Goal: Task Accomplishment & Management: Use online tool/utility

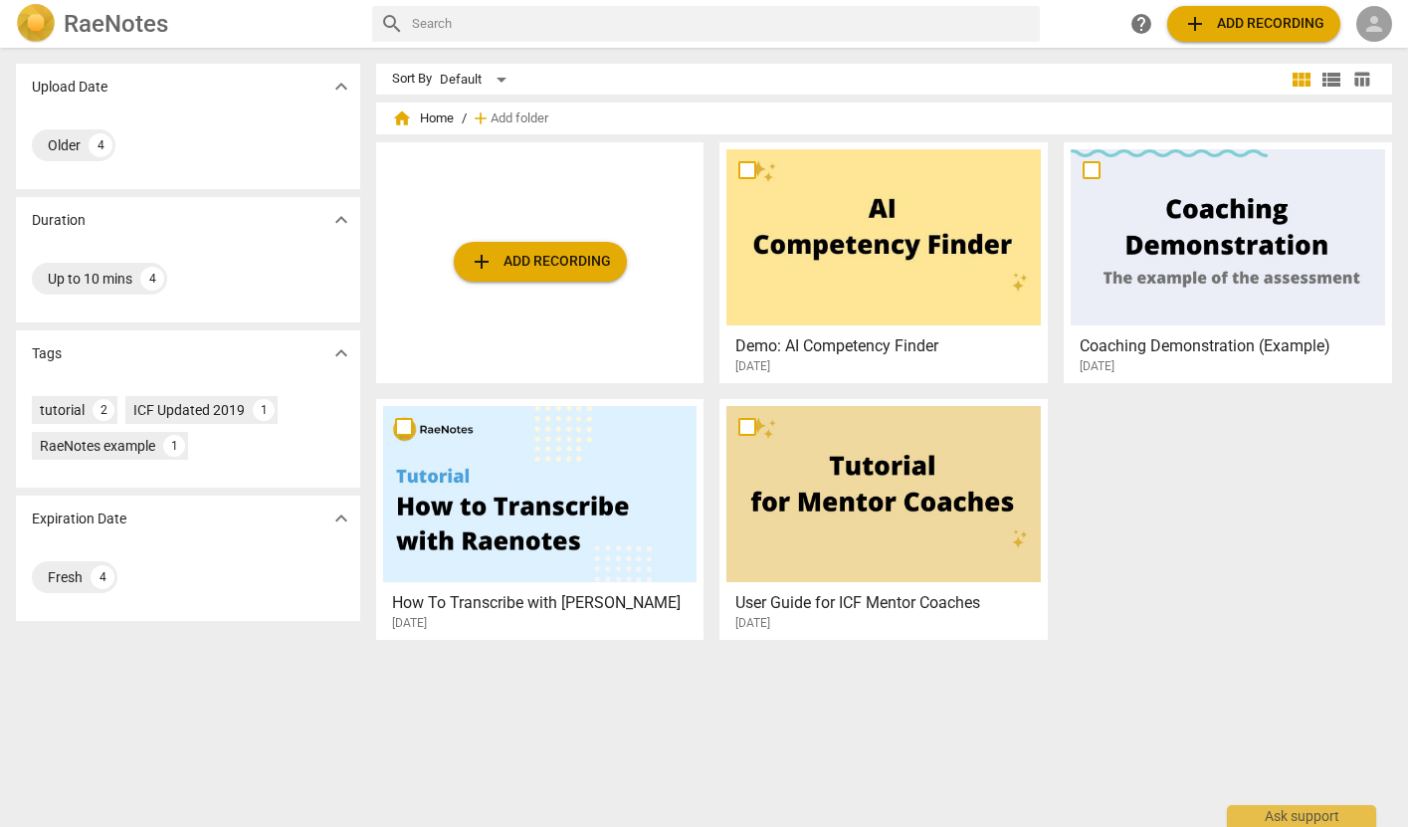
click at [1377, 20] on span "person" at bounding box center [1374, 24] width 24 height 24
click at [1359, 43] on li "Login" at bounding box center [1357, 48] width 72 height 48
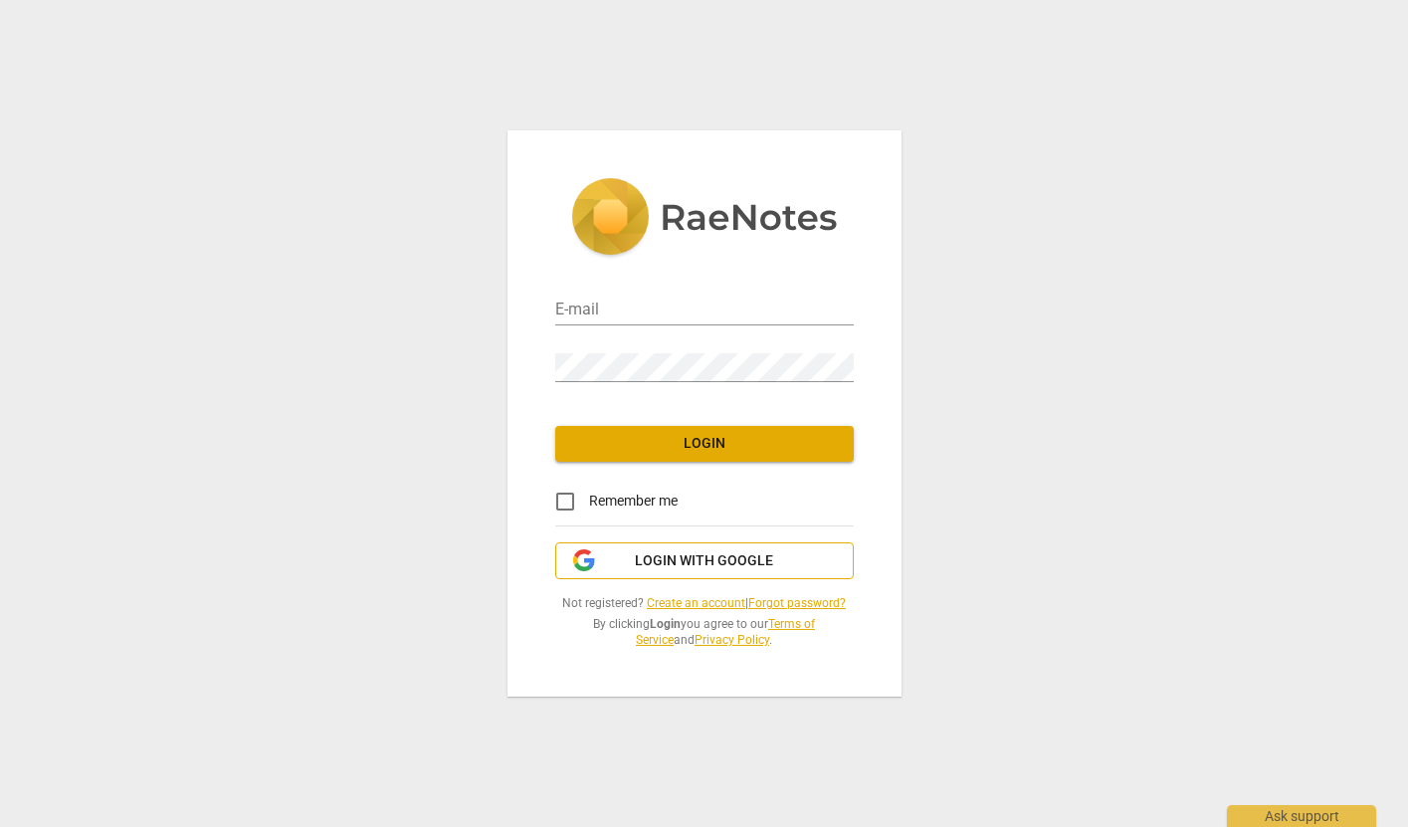
click at [777, 568] on span "Login with Google" at bounding box center [704, 561] width 265 height 20
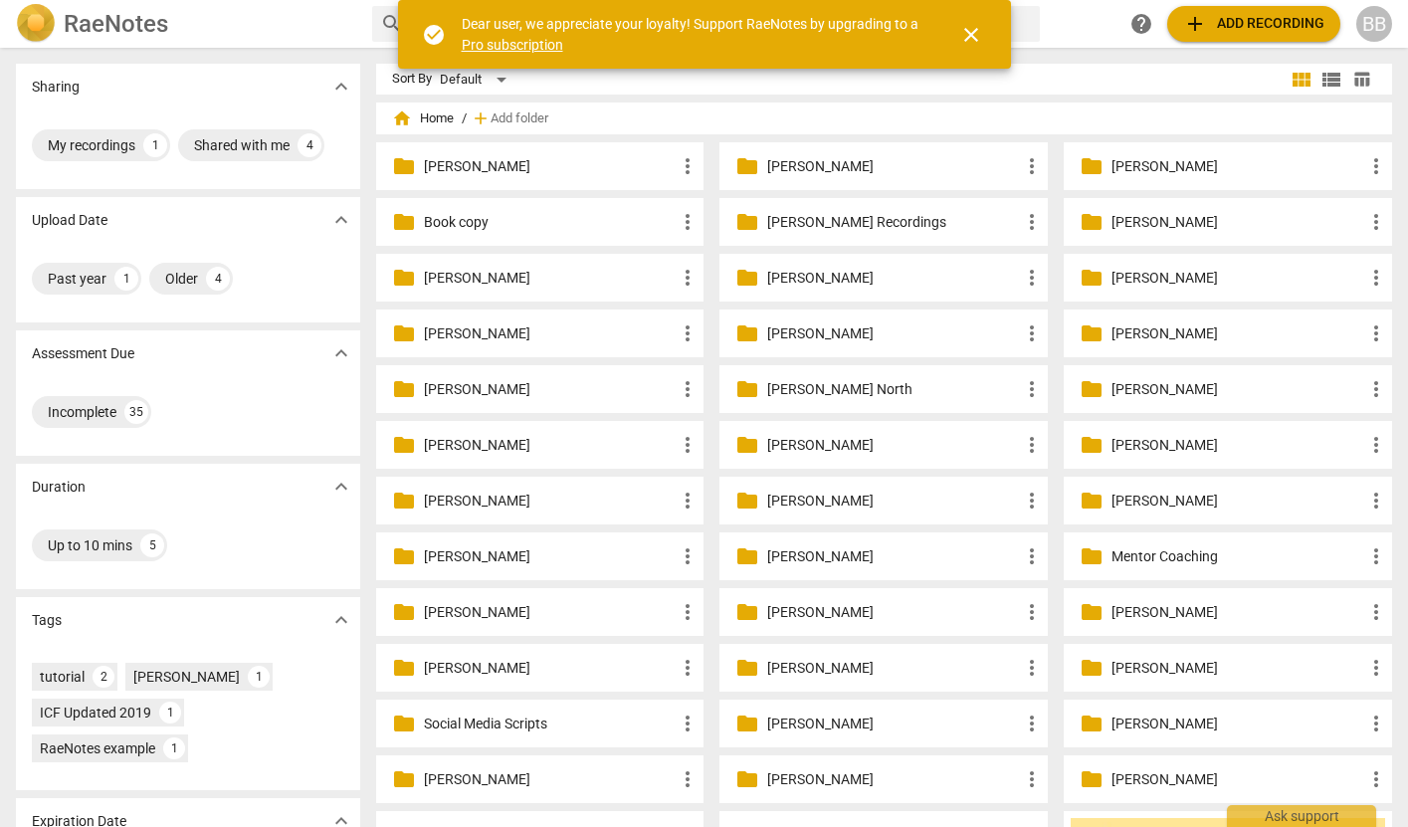
click at [566, 392] on p "[PERSON_NAME]" at bounding box center [550, 389] width 253 height 21
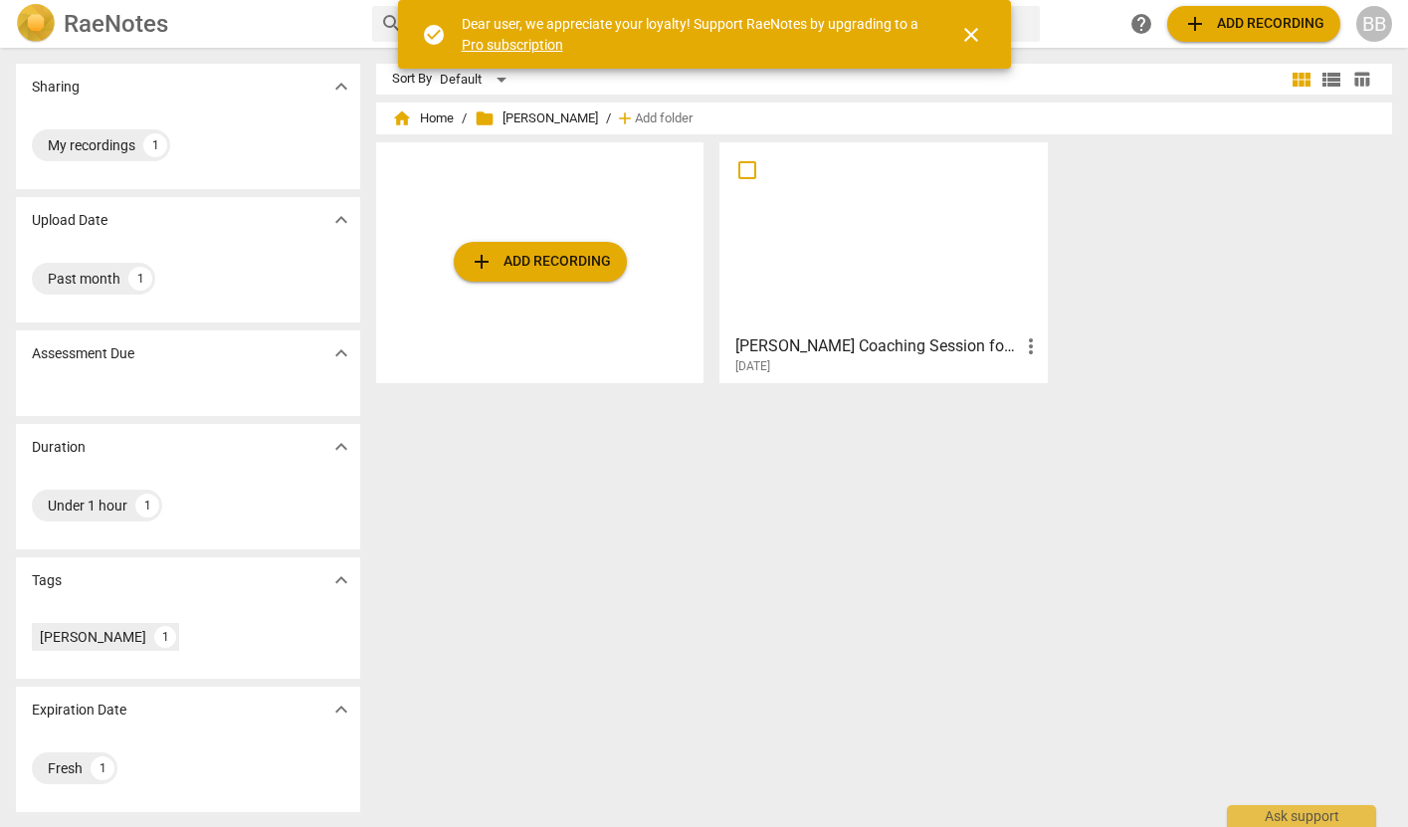
click at [870, 257] on div at bounding box center [883, 237] width 314 height 176
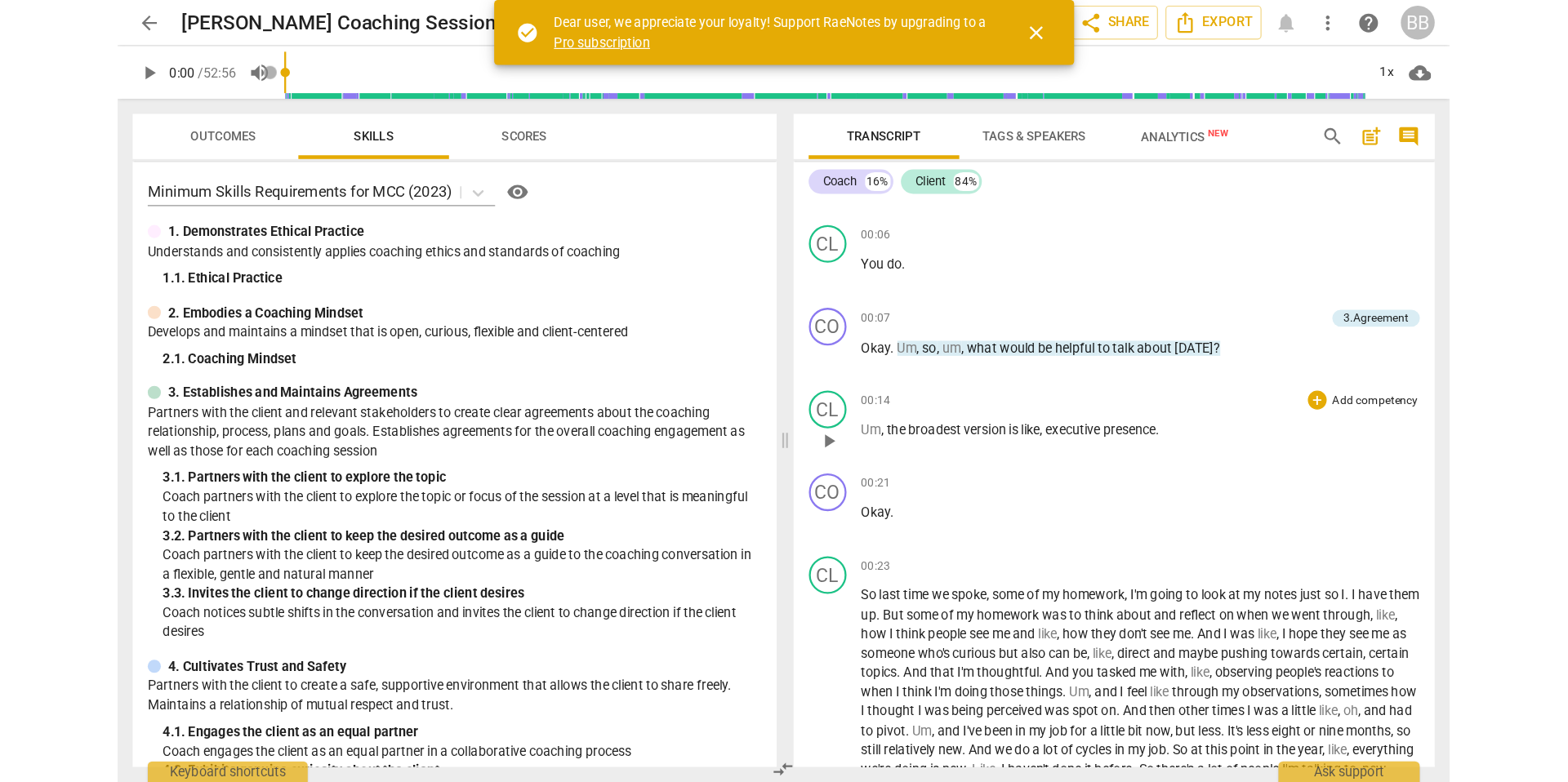
scroll to position [152, 0]
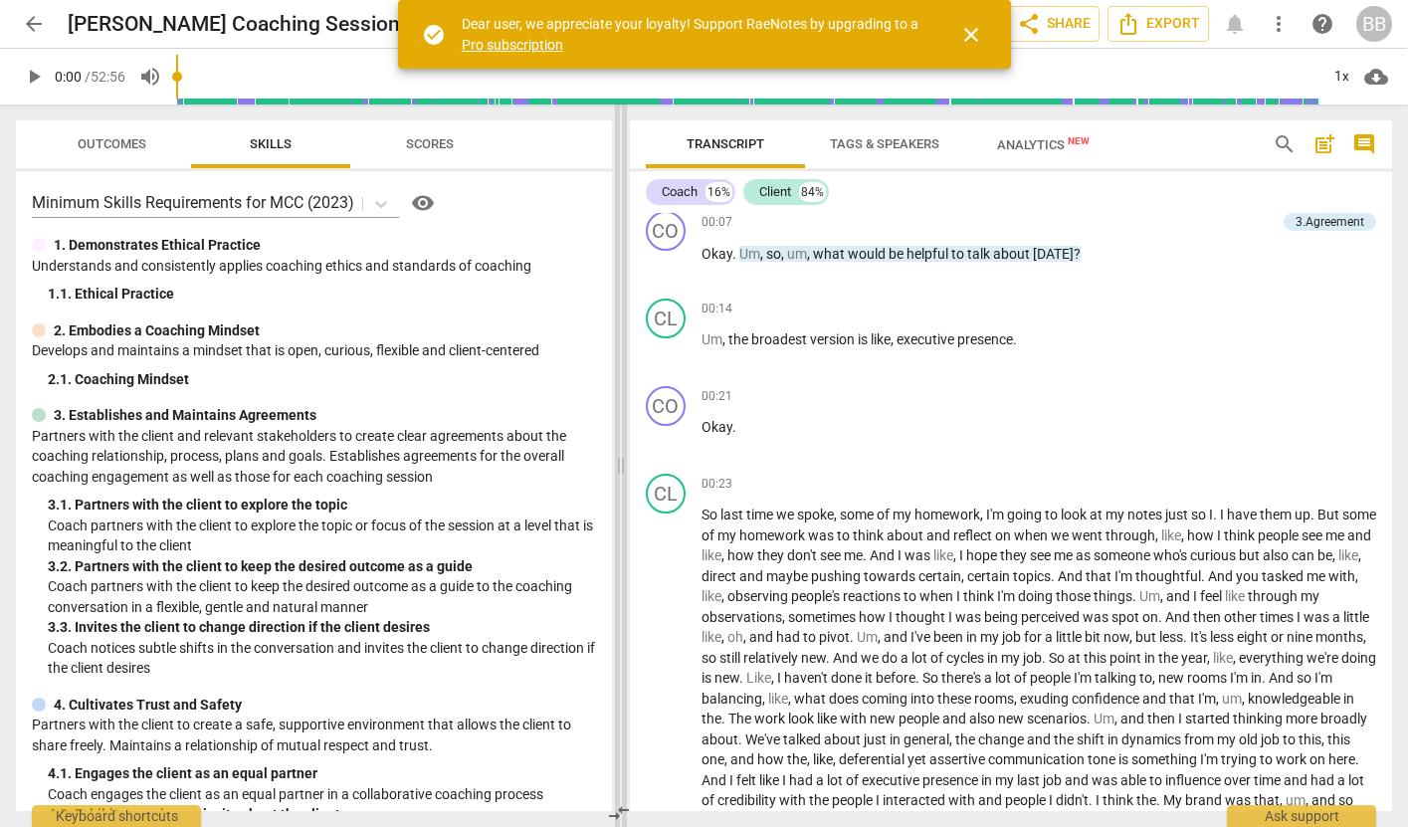
drag, startPoint x: 702, startPoint y: 467, endPoint x: 620, endPoint y: 461, distance: 82.8
click at [619, 464] on span at bounding box center [621, 465] width 12 height 722
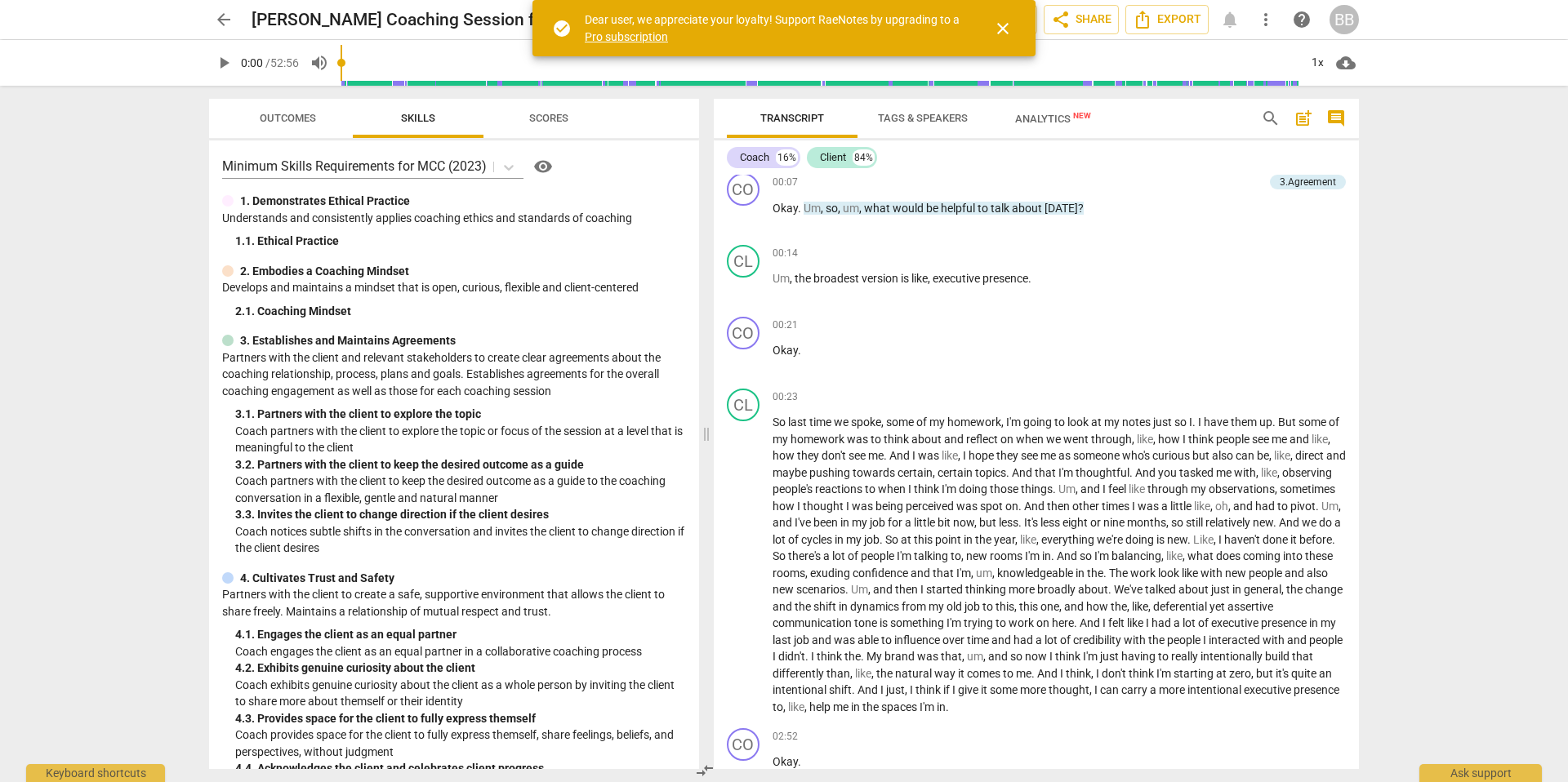
drag, startPoint x: 1002, startPoint y: 30, endPoint x: 999, endPoint y: 40, distance: 10.4
click at [1002, 30] on span "close" at bounding box center [1003, 29] width 20 height 20
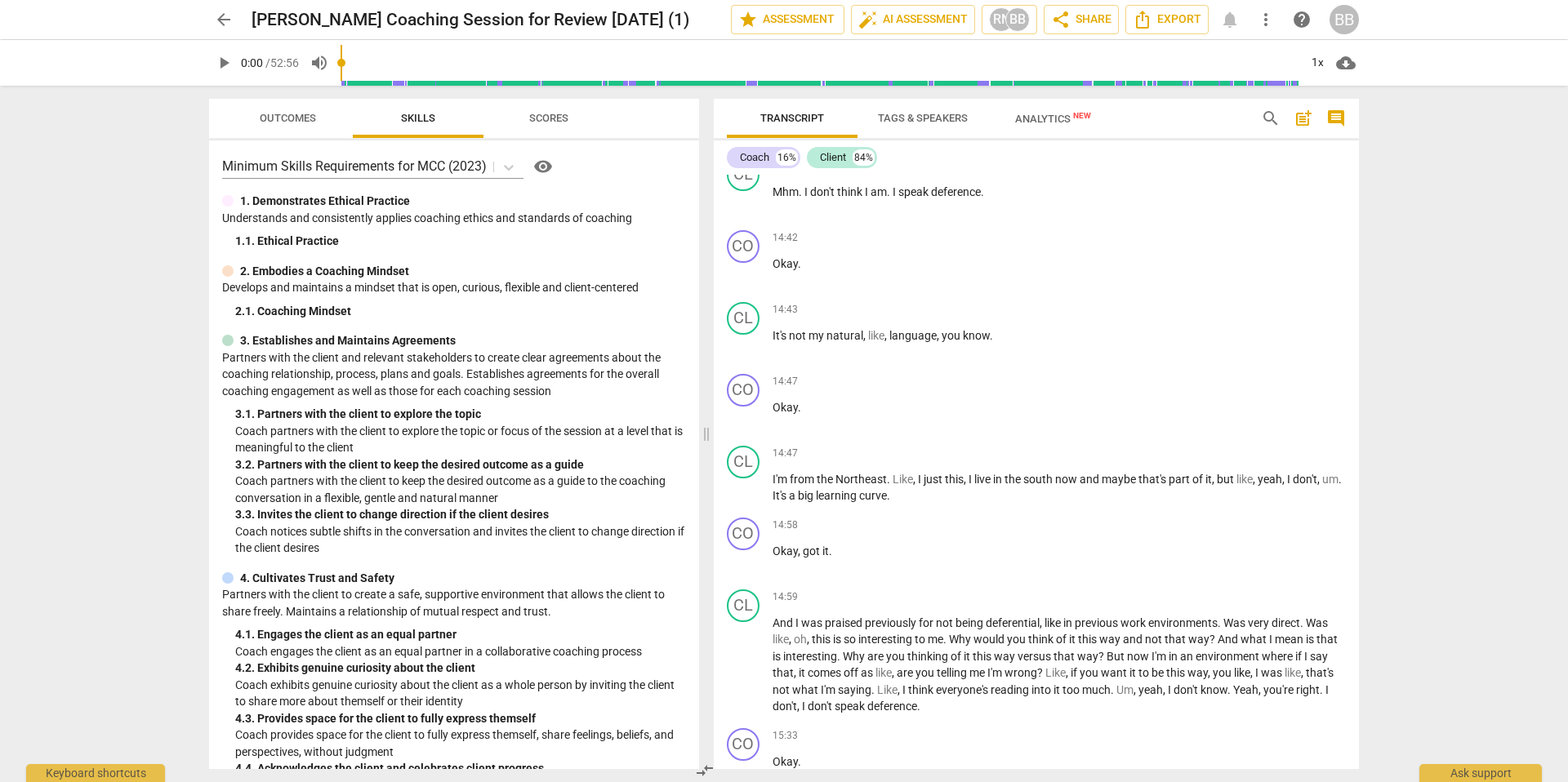
scroll to position [3864, 0]
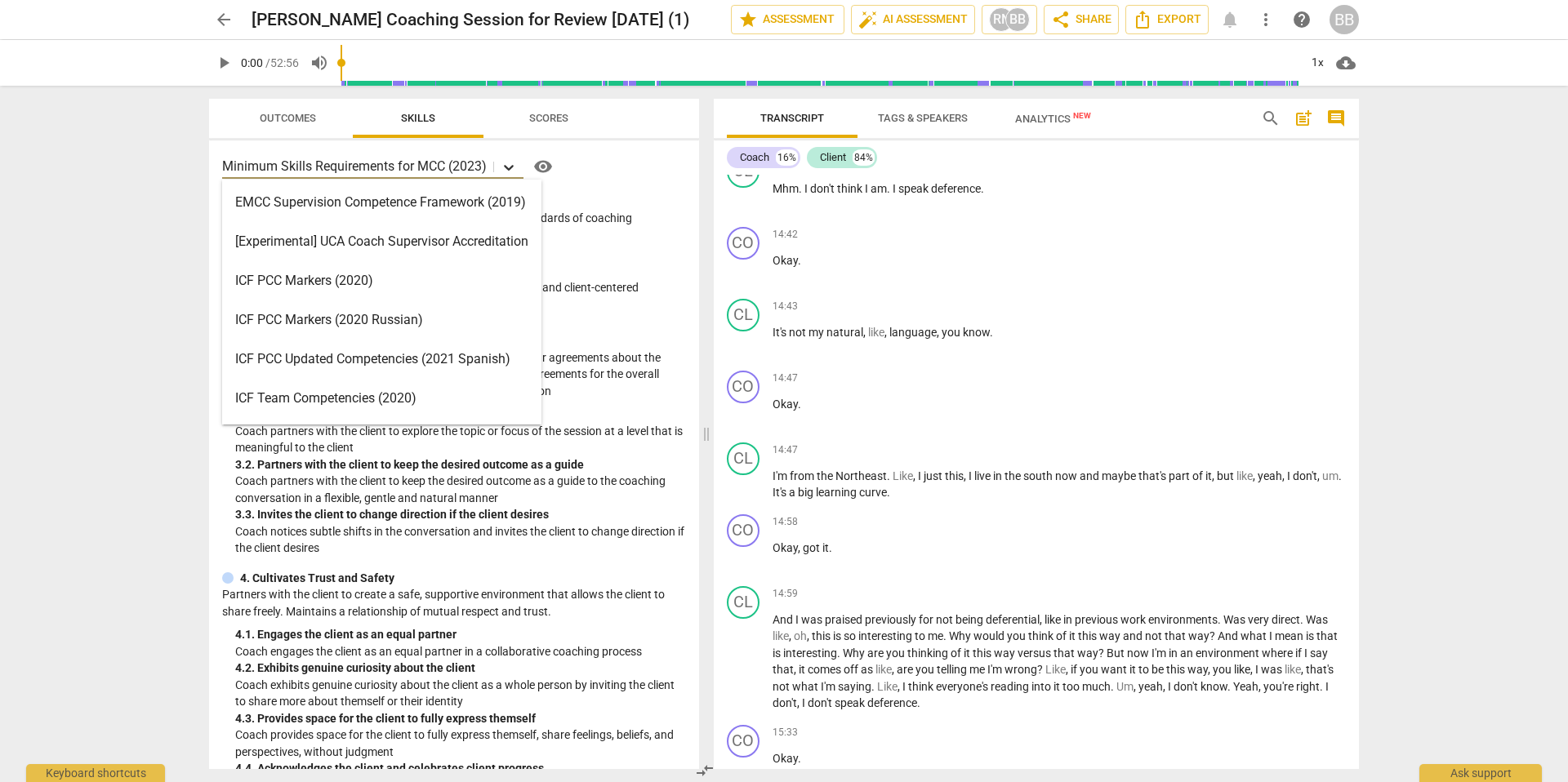
click at [508, 169] on icon at bounding box center [509, 167] width 16 height 16
click at [345, 279] on div "ICF PCC Markers (2020)" at bounding box center [382, 281] width 319 height 39
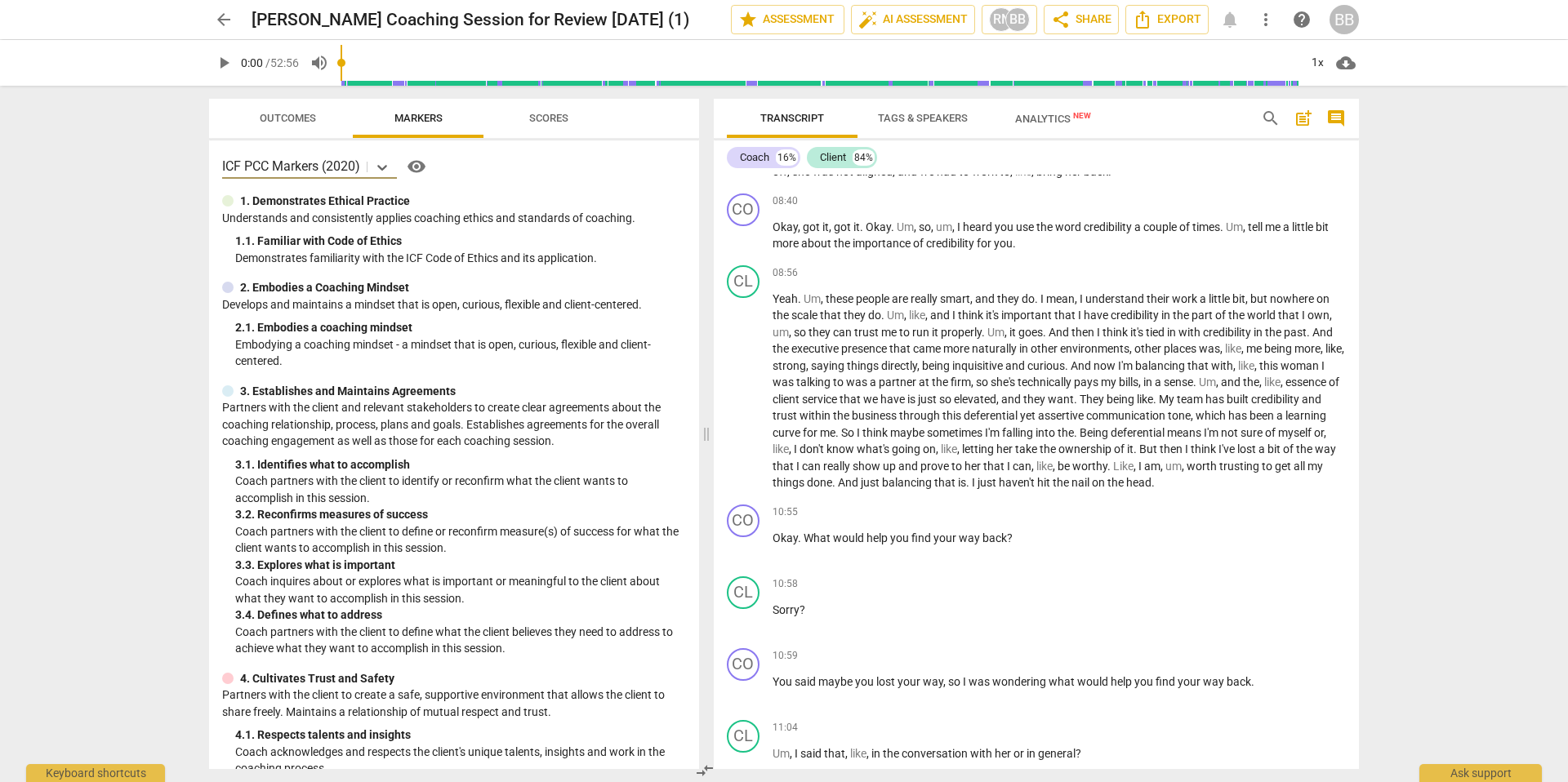
scroll to position [2243, 0]
click at [743, 619] on span "play_arrow" at bounding box center [744, 622] width 20 height 20
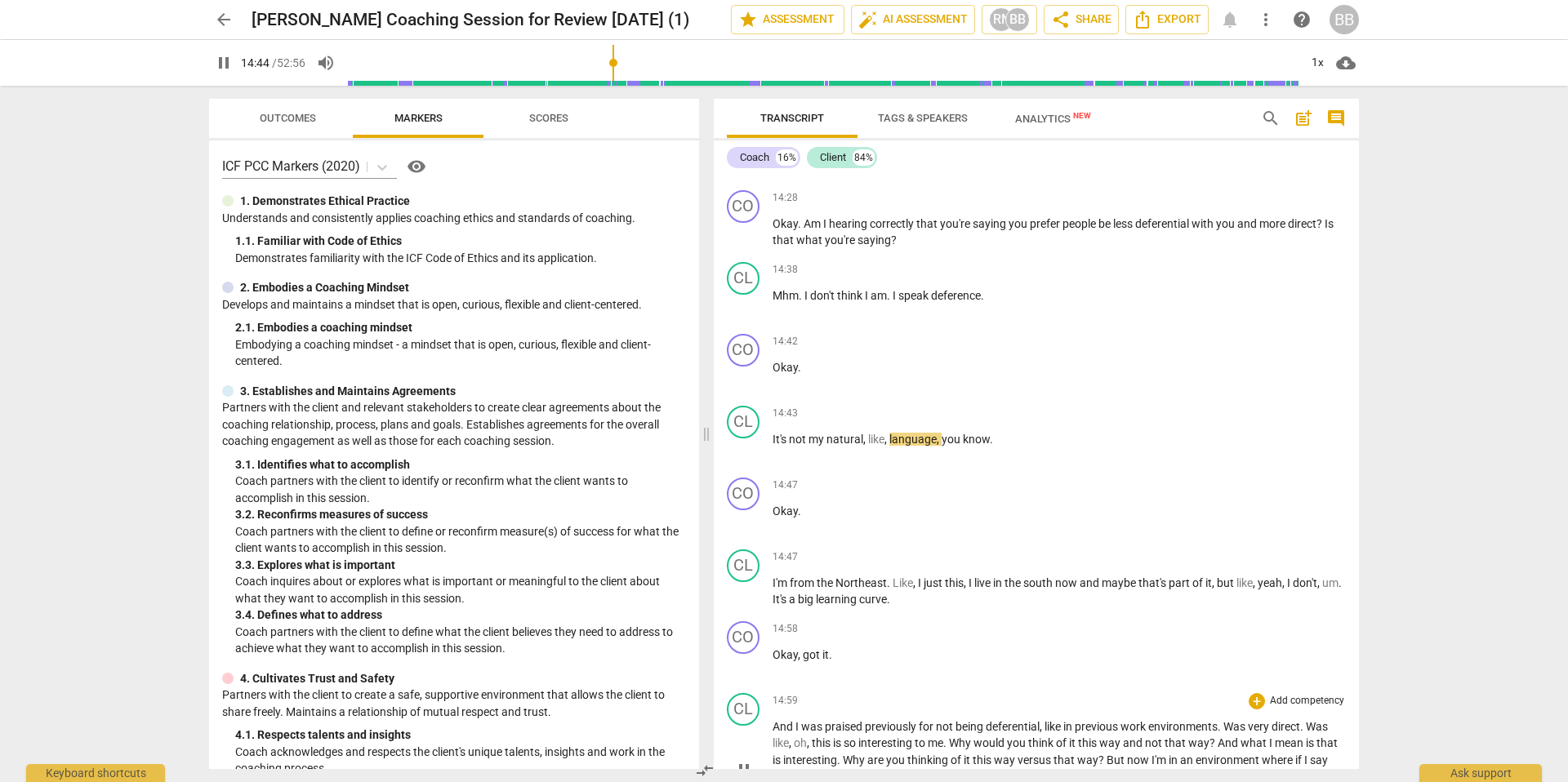
scroll to position [3773, 0]
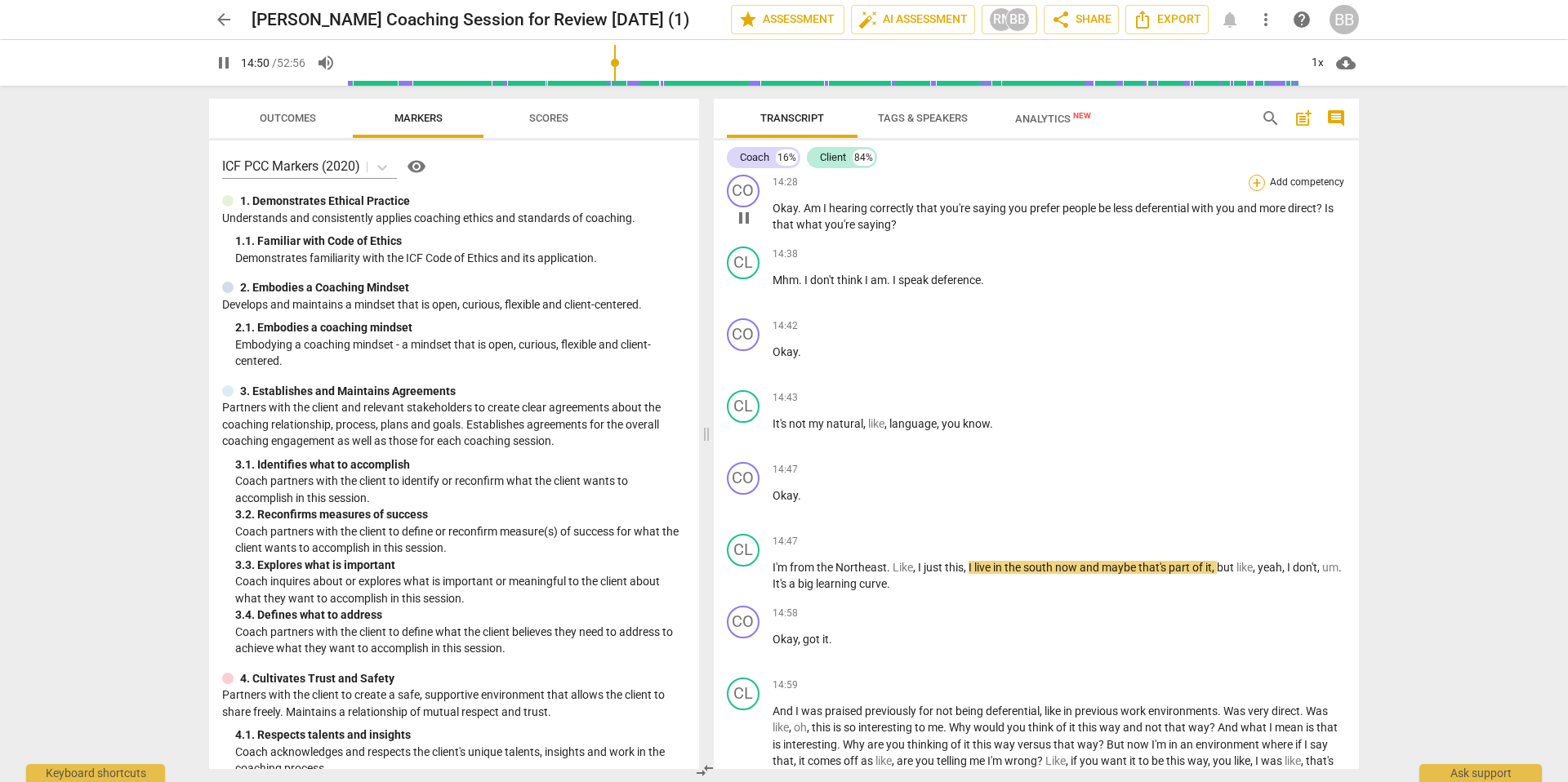
click at [1155, 185] on div "+" at bounding box center [1257, 183] width 16 height 16
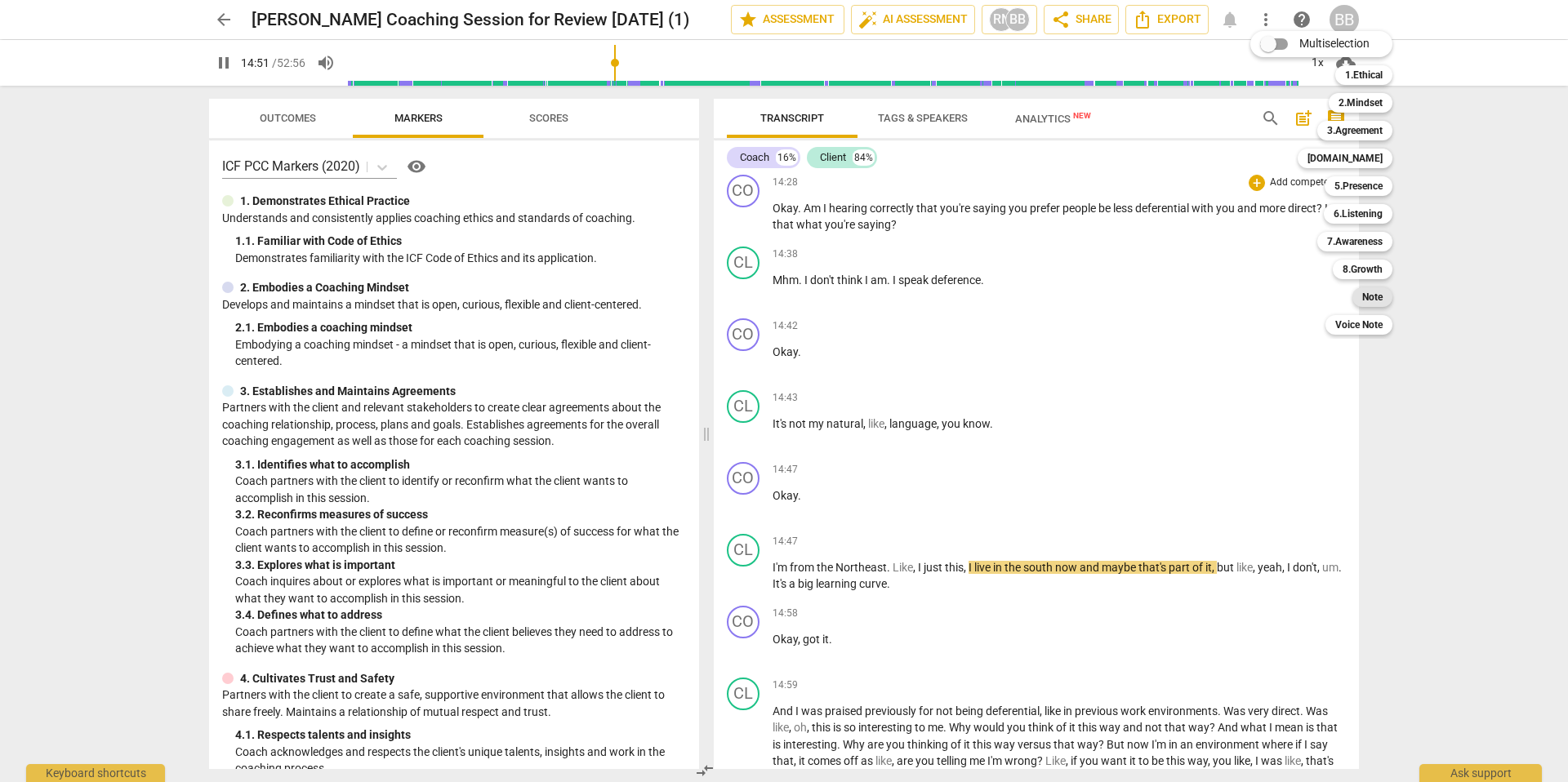
click at [1155, 297] on b "Note" at bounding box center [1372, 297] width 21 height 20
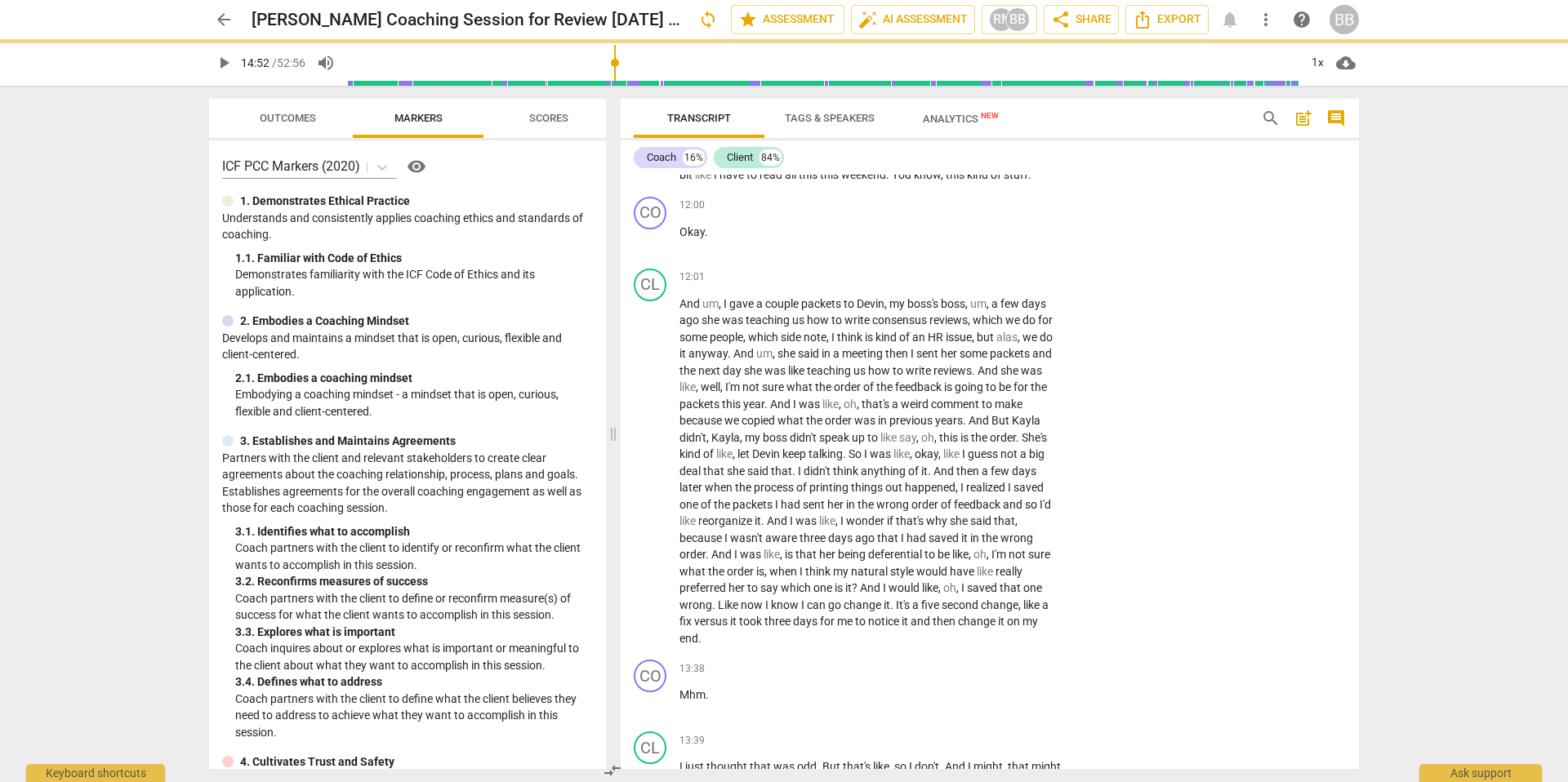
scroll to position [4683, 0]
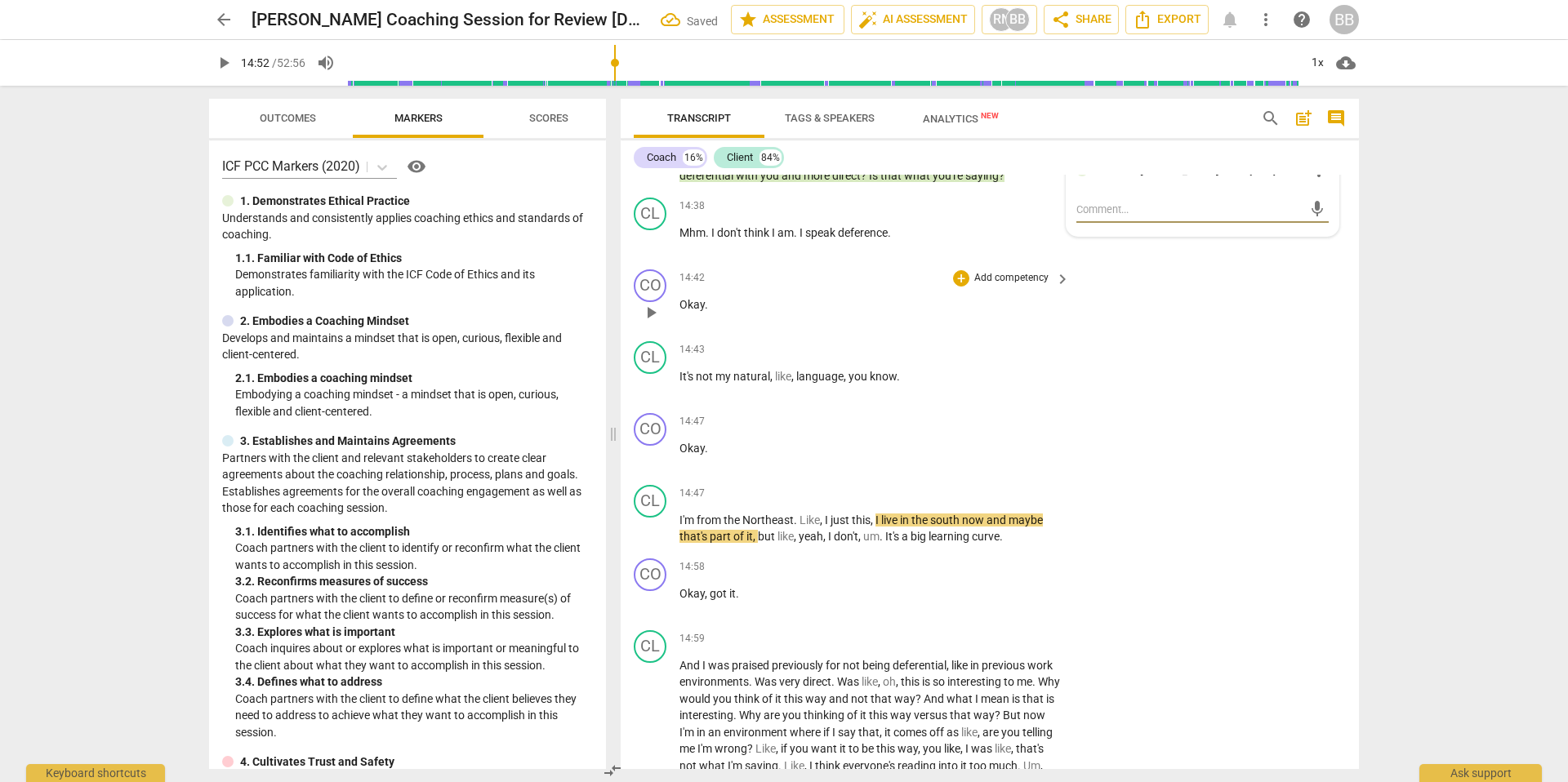
click at [1155, 335] on div "CO play_arrow pause 14:42 + Add competency keyboard_arrow_right Okay ." at bounding box center [989, 299] width 738 height 72
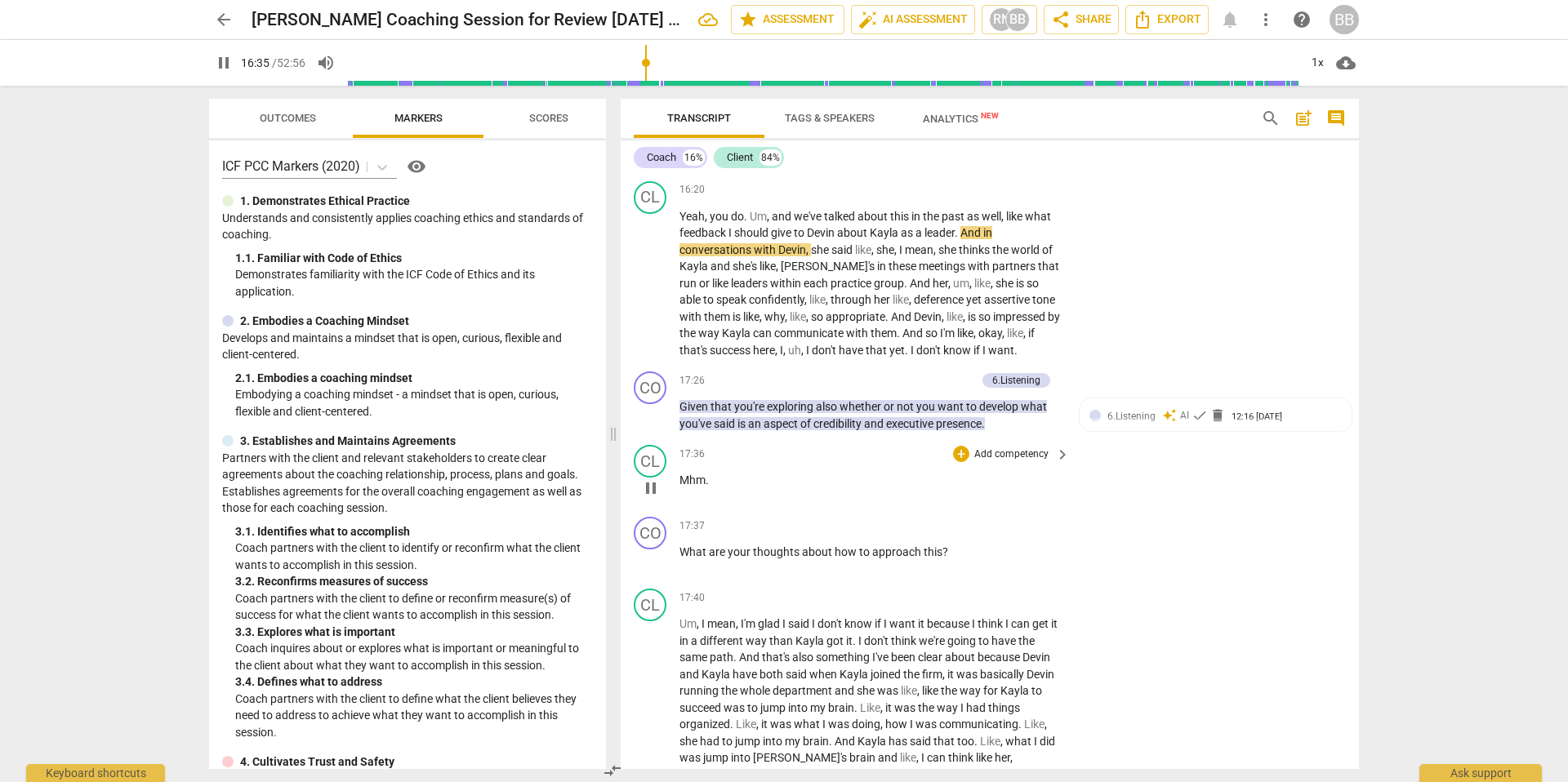
scroll to position [5738, 0]
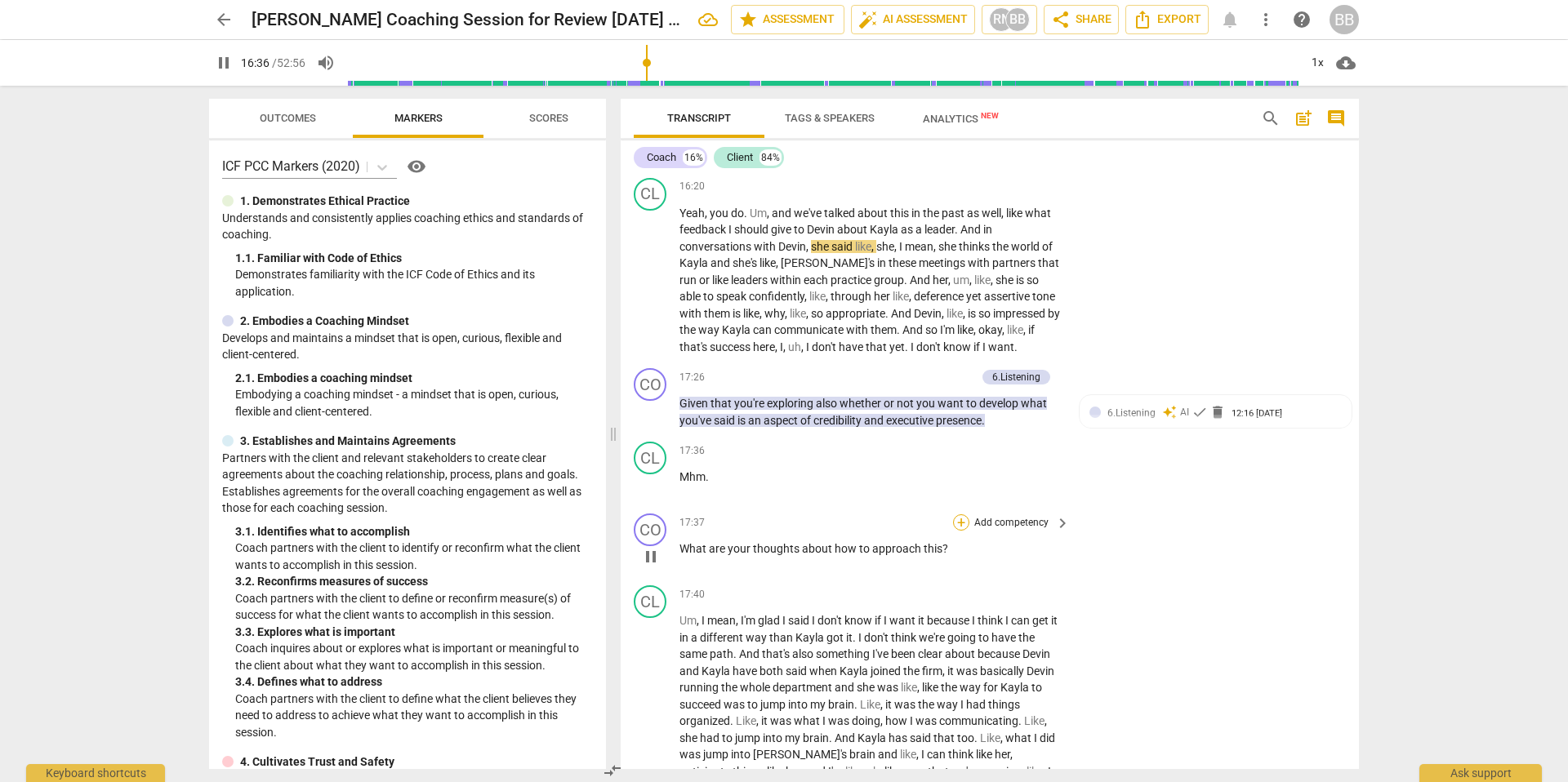
click at [962, 531] on div "+" at bounding box center [961, 523] width 16 height 16
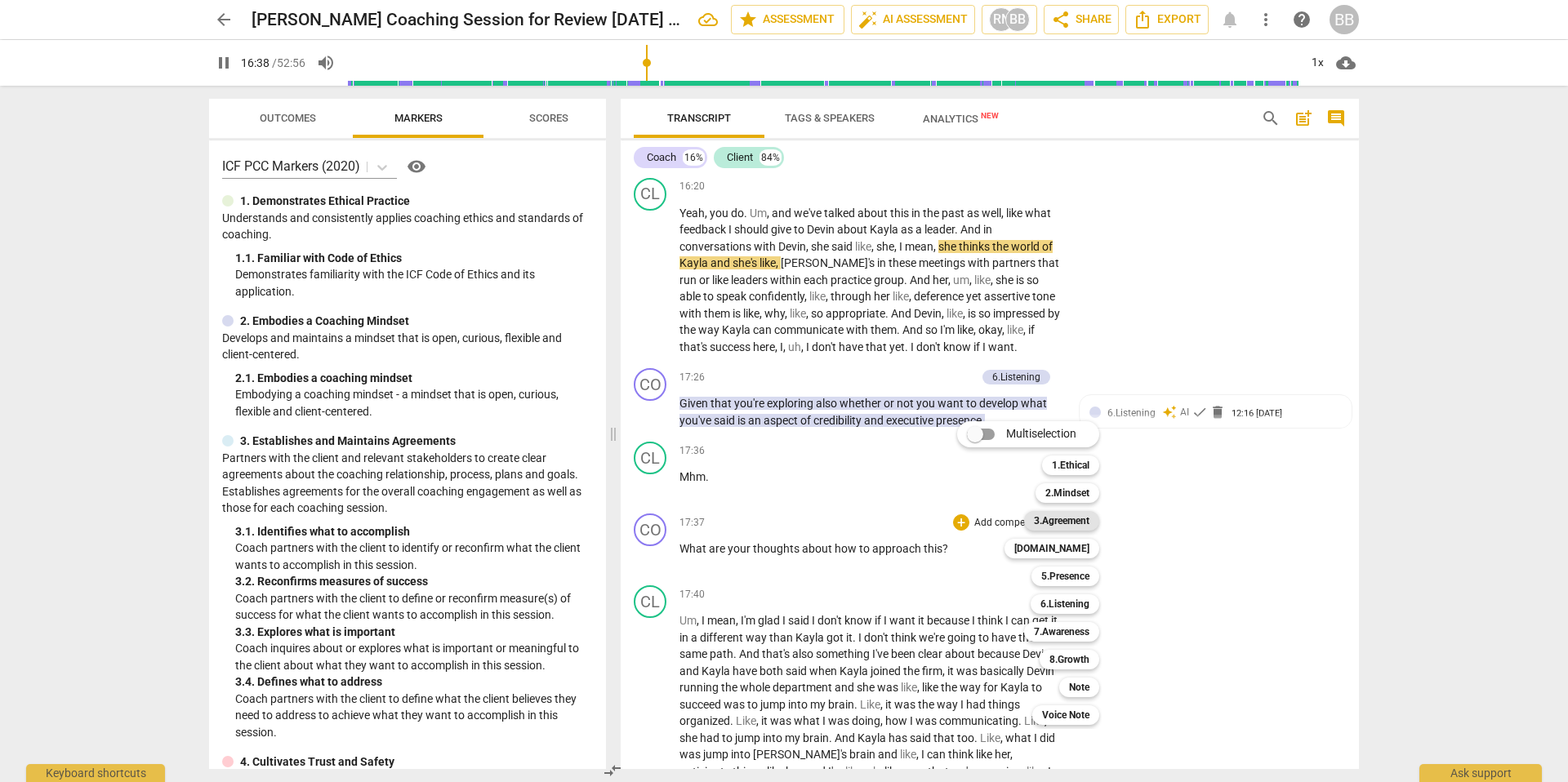
drag, startPoint x: 1069, startPoint y: 523, endPoint x: 1059, endPoint y: 540, distance: 19.7
click at [1069, 523] on b "3.Agreement" at bounding box center [1061, 521] width 56 height 20
type input "999"
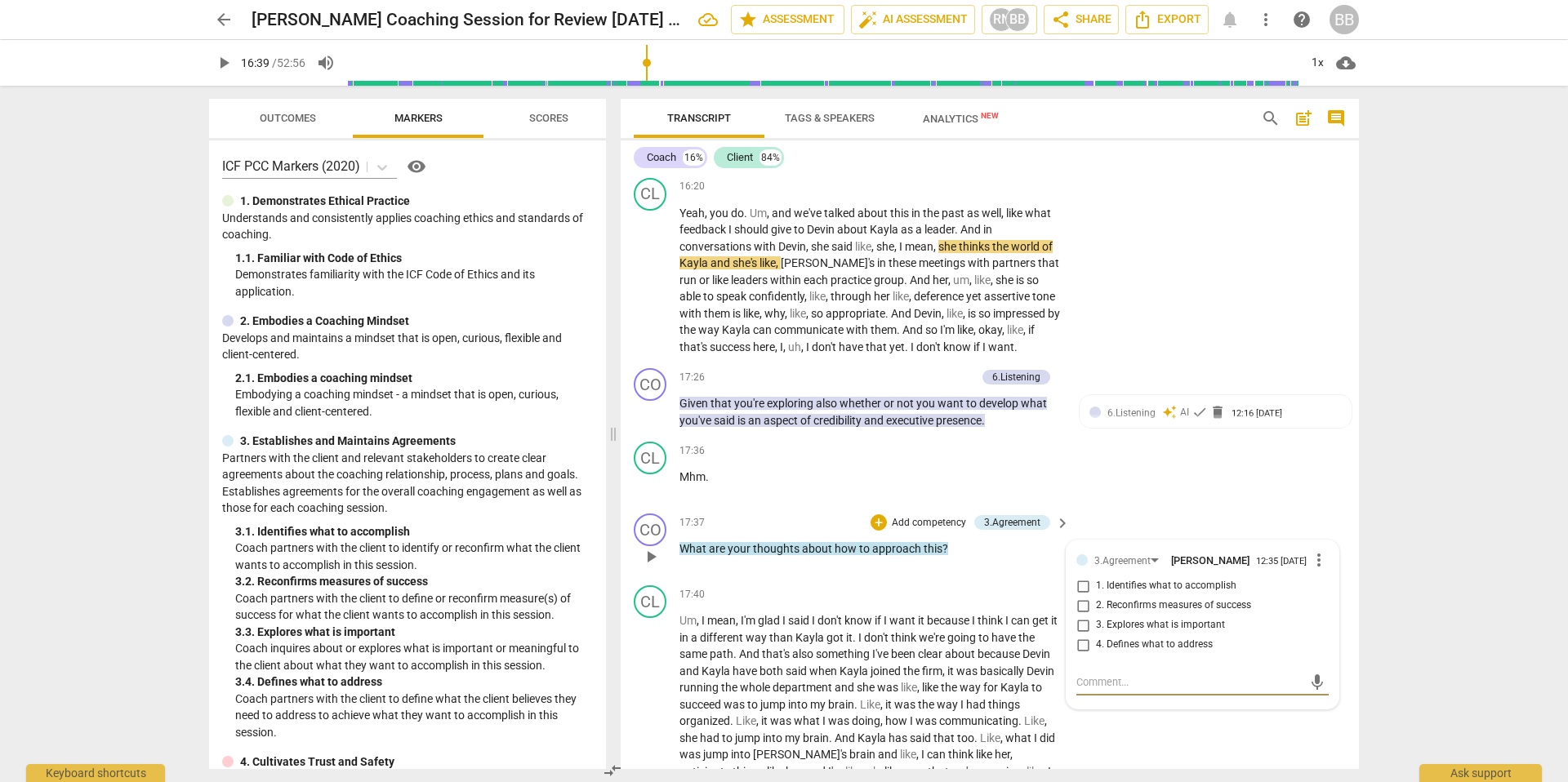
click at [1084, 655] on input "4. Defines what to address" at bounding box center [1083, 645] width 26 height 20
checkbox input "true"
click at [1084, 596] on input "1. Identifies what to accomplish" at bounding box center [1083, 586] width 26 height 20
checkbox input "true"
click at [1119, 507] on div "CL play_arrow pause 17:36 + Add competency keyboard_arrow_right Mhm ." at bounding box center [989, 471] width 738 height 72
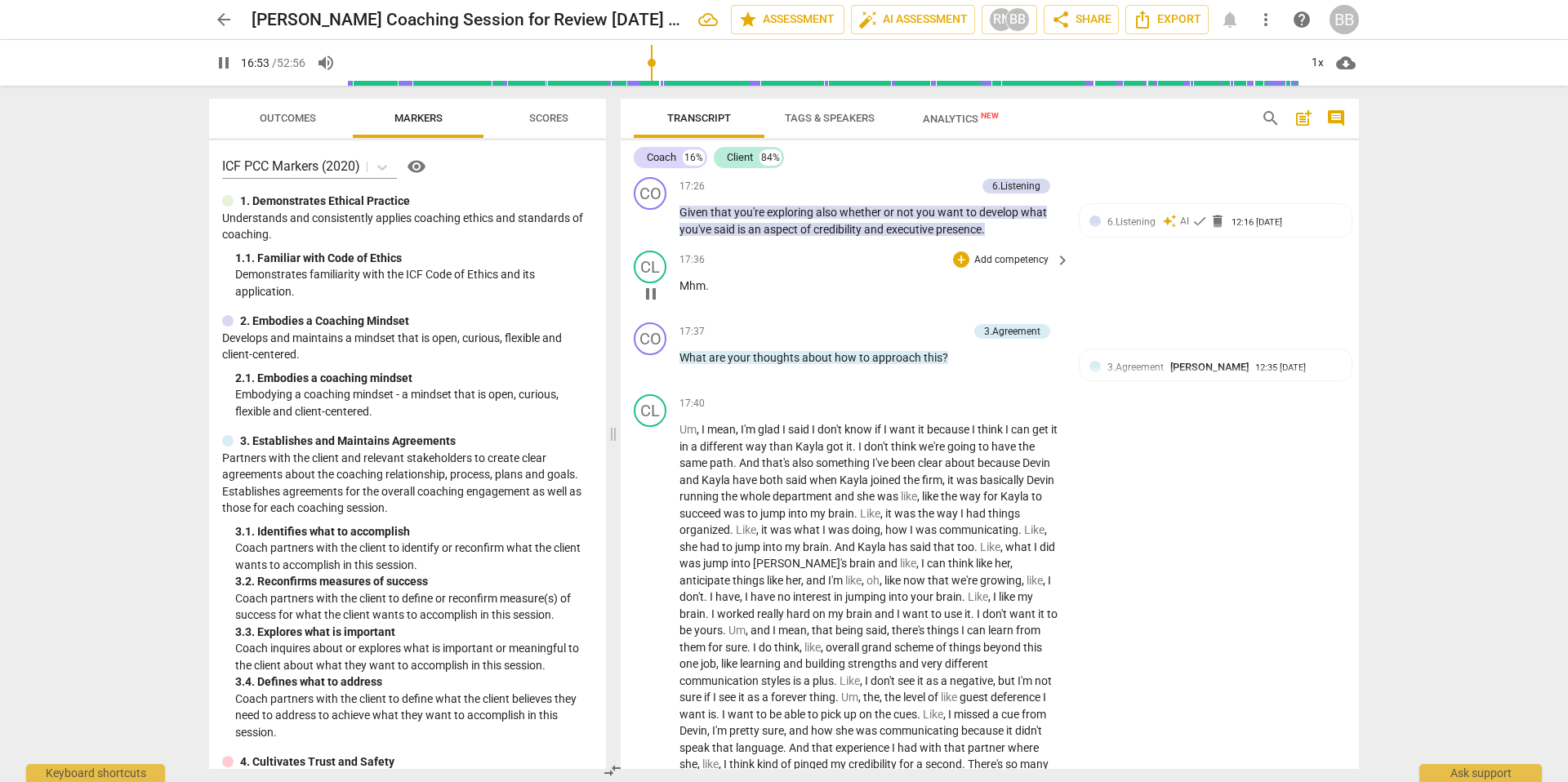
scroll to position [5927, 0]
click at [232, 66] on span "pause" at bounding box center [224, 63] width 20 height 20
type input "1016"
